Goal: Information Seeking & Learning: Check status

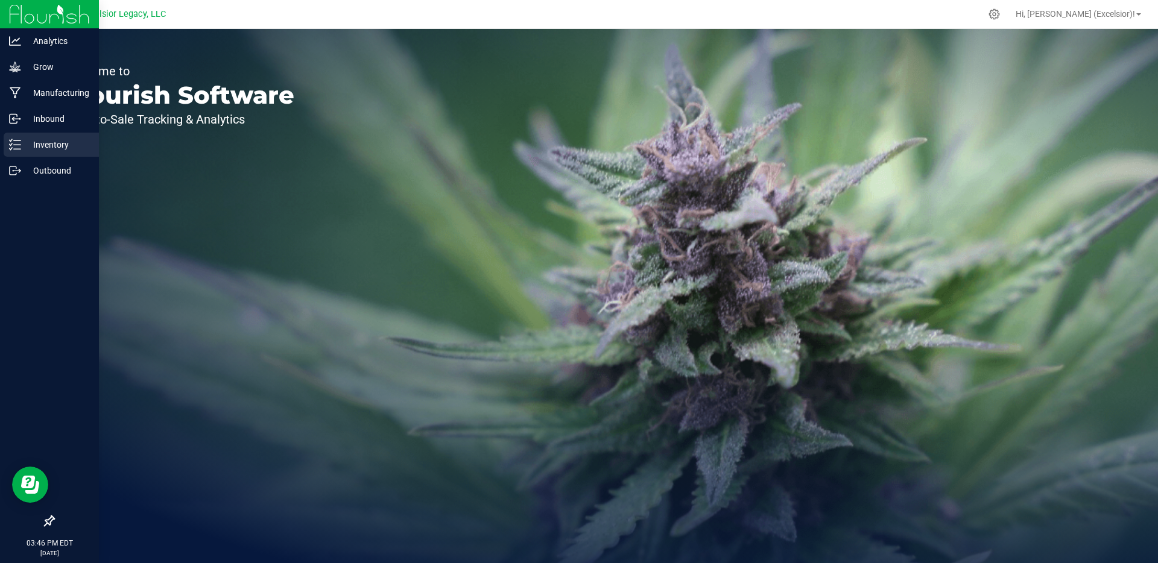
click at [29, 142] on p "Inventory" at bounding box center [57, 144] width 72 height 14
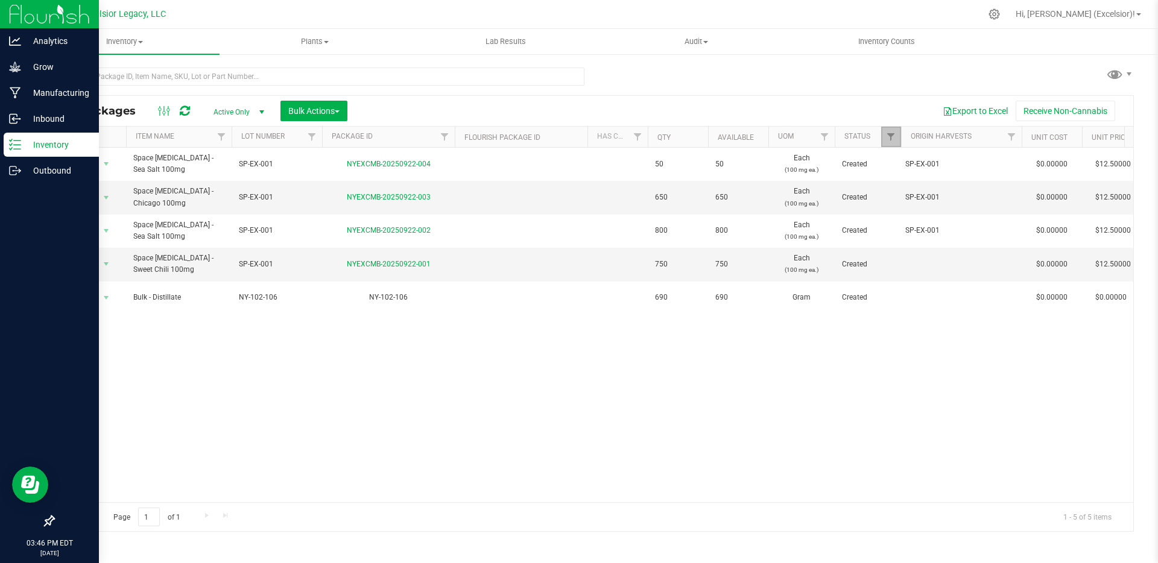
click at [893, 131] on link "Filter" at bounding box center [891, 137] width 20 height 21
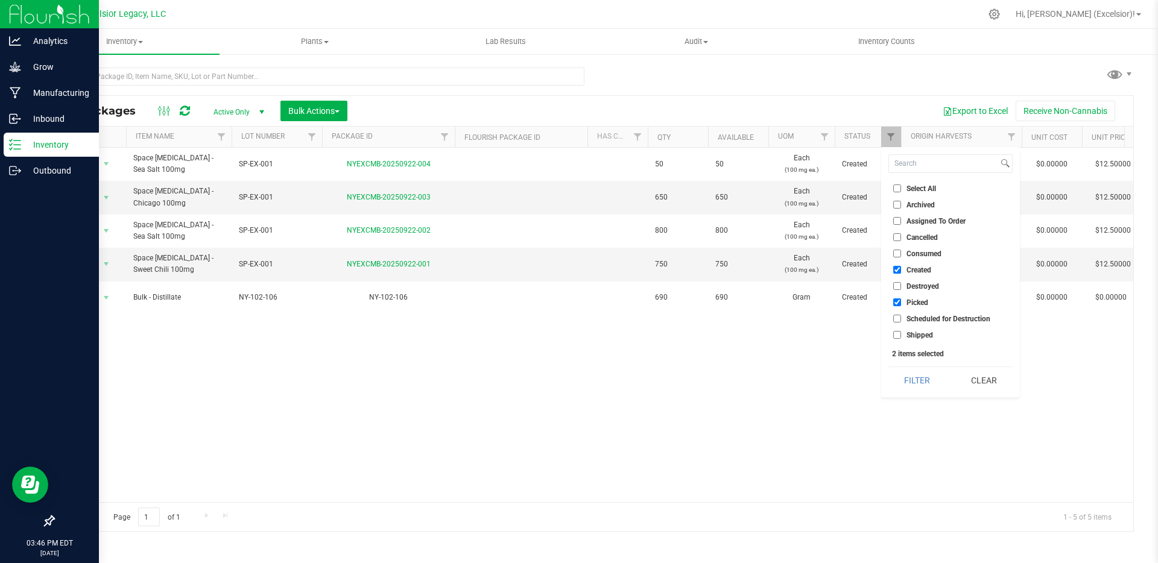
click at [895, 188] on input "Select All" at bounding box center [897, 189] width 8 height 8
checkbox input "true"
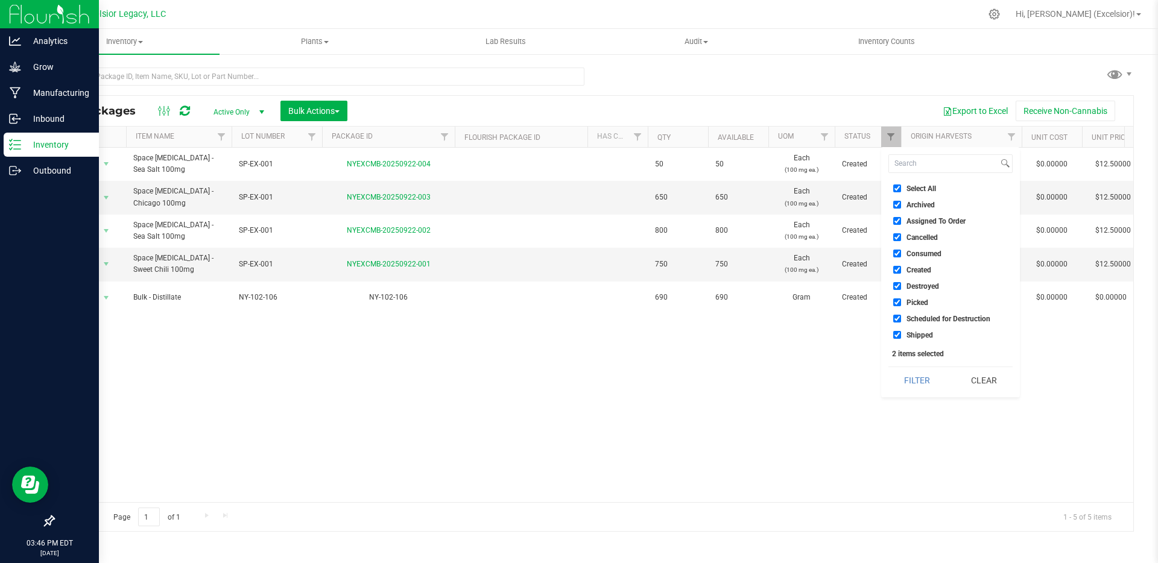
checkbox input "true"
click at [924, 385] on button "Filter" at bounding box center [917, 380] width 58 height 27
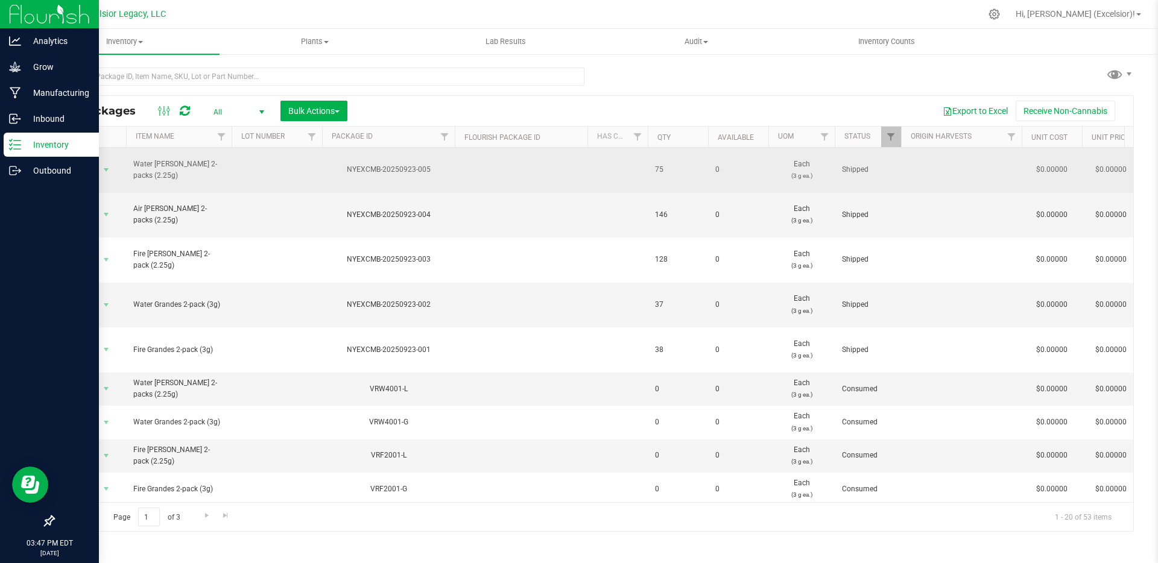
click at [265, 163] on td at bounding box center [277, 170] width 90 height 45
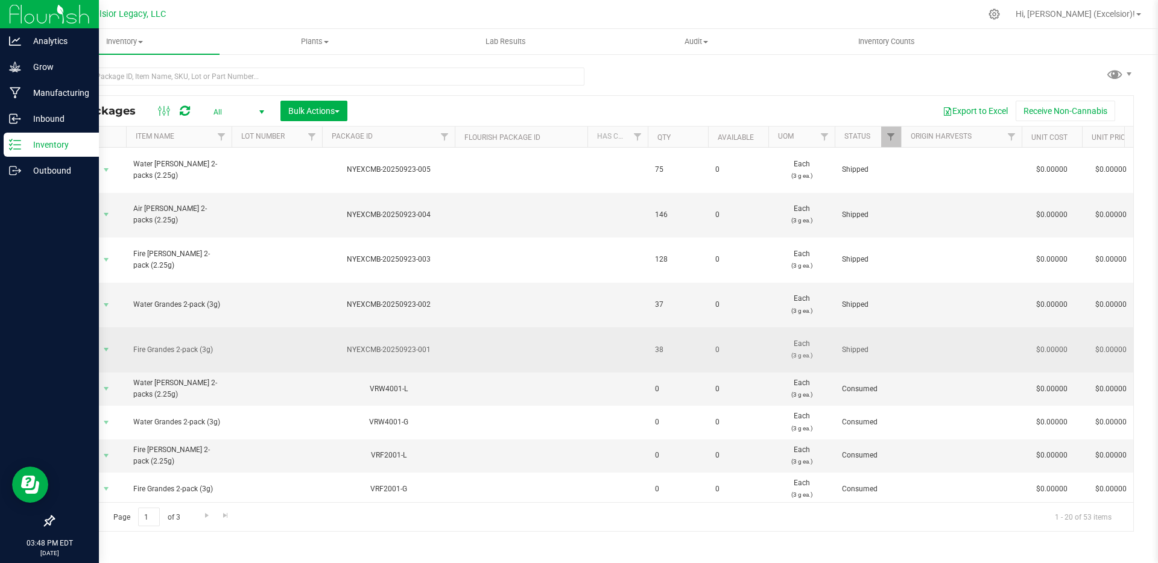
click at [272, 327] on td at bounding box center [277, 349] width 90 height 45
type input "VRF2001-G"
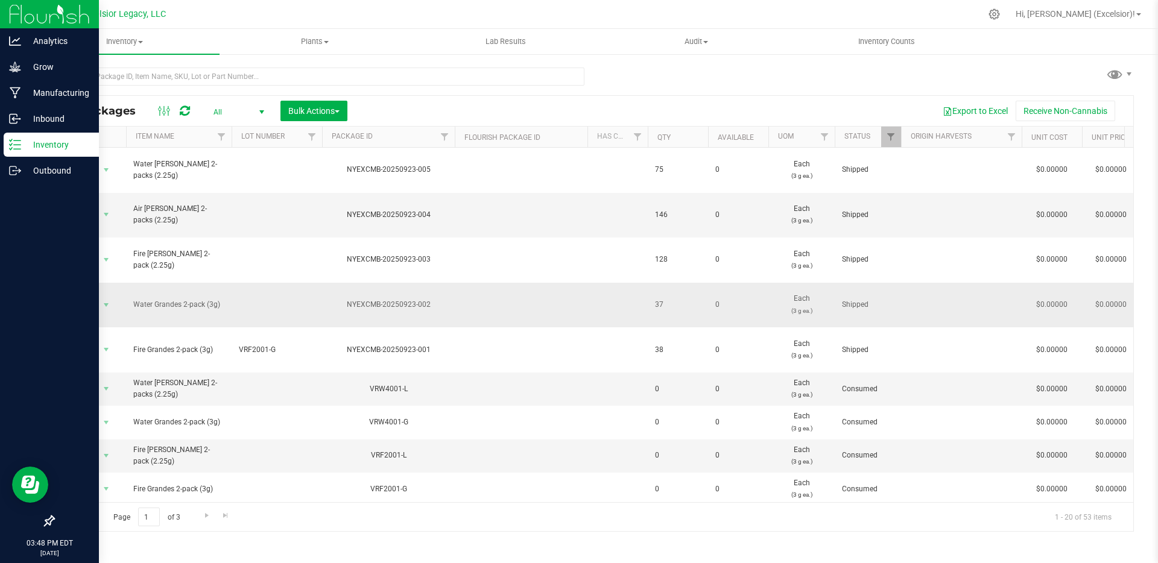
click at [257, 283] on td at bounding box center [277, 305] width 90 height 45
type input "R"
type input "VRW4001-G"
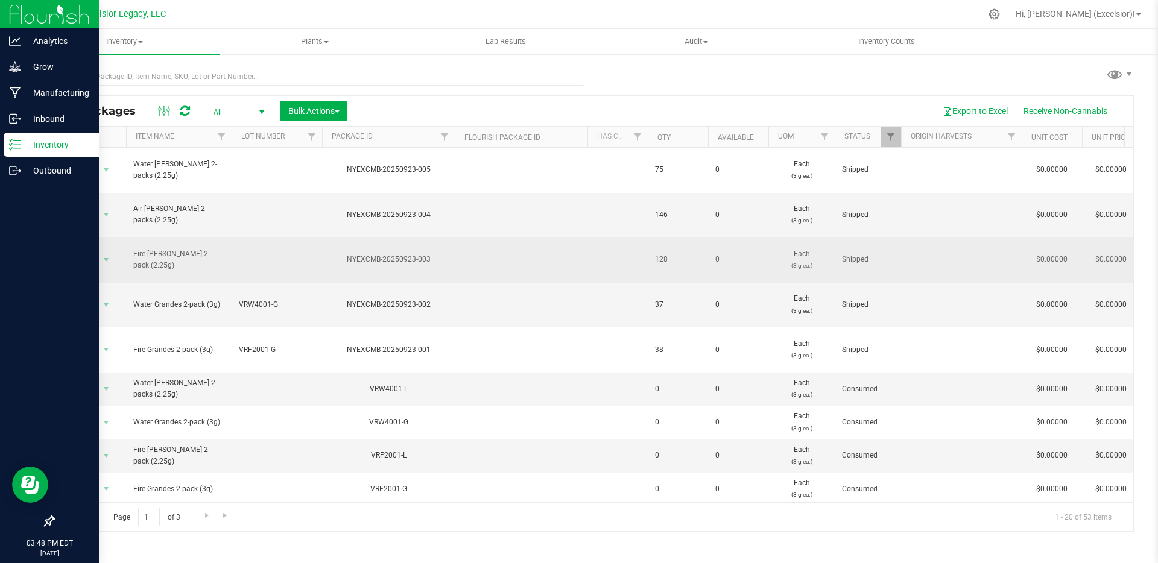
click at [247, 239] on td at bounding box center [277, 260] width 90 height 45
type input "VRF2001-L"
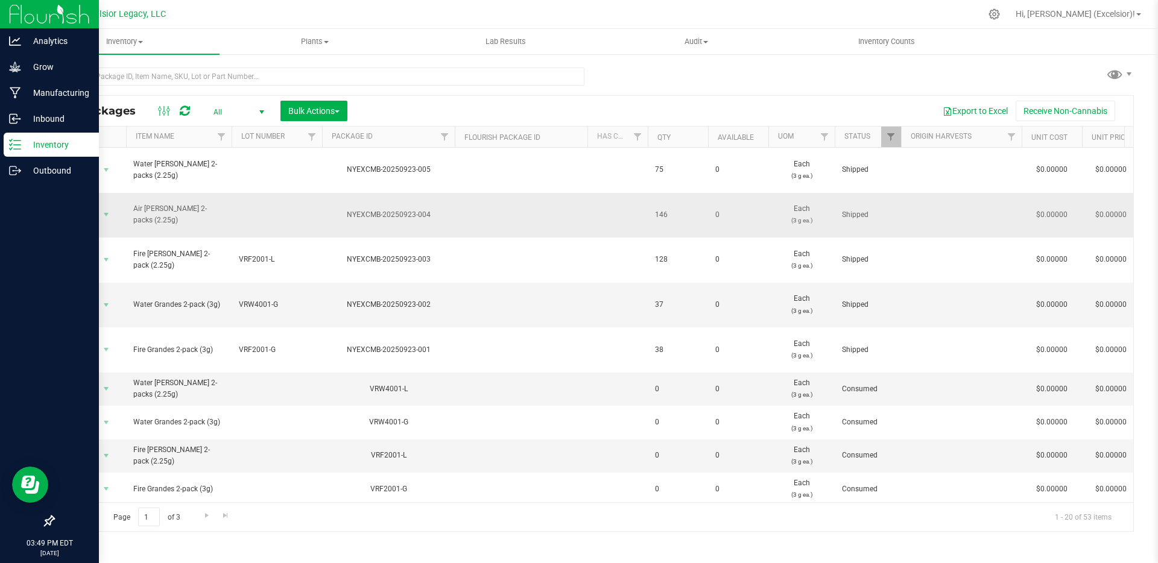
click at [261, 195] on td at bounding box center [277, 215] width 90 height 45
type input "VRA3001-L"
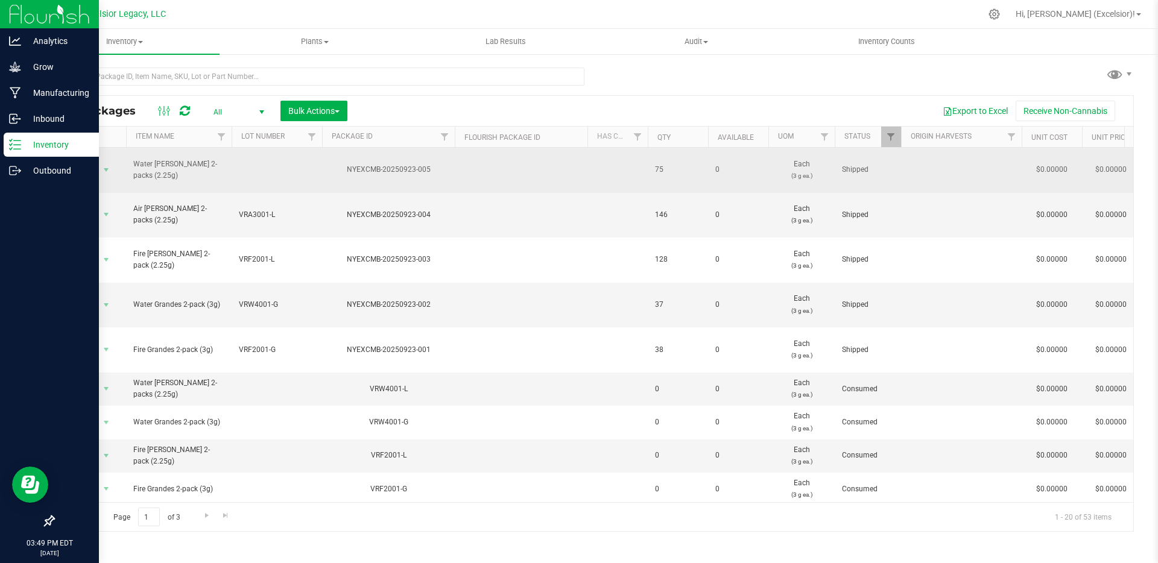
click at [251, 163] on td at bounding box center [277, 170] width 90 height 45
type input "VRW4001-L"
click at [86, 169] on span "Action" at bounding box center [82, 170] width 33 height 17
click at [87, 165] on span "Action" at bounding box center [82, 170] width 33 height 17
click at [250, 168] on span "VRW4001-L" at bounding box center [277, 169] width 76 height 11
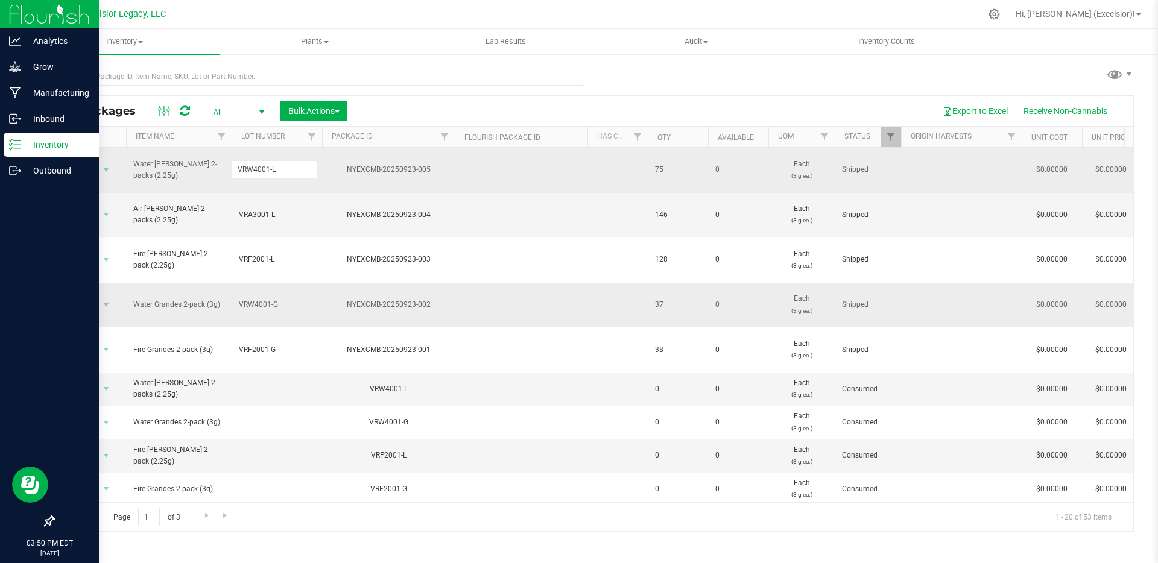
click at [305, 299] on span "VRW4001-G" at bounding box center [277, 304] width 76 height 11
click at [643, 68] on div "All Packages All Active Only Lab Samples Locked All Bulk Actions Add to manufac…" at bounding box center [593, 294] width 1081 height 476
click at [207, 283] on td "Water Grandes 2-pack (3g)" at bounding box center [179, 305] width 106 height 45
click at [202, 299] on span "Water Grandes 2-pack (3g)" at bounding box center [178, 304] width 91 height 11
click at [505, 37] on span "Lab Results" at bounding box center [505, 41] width 73 height 11
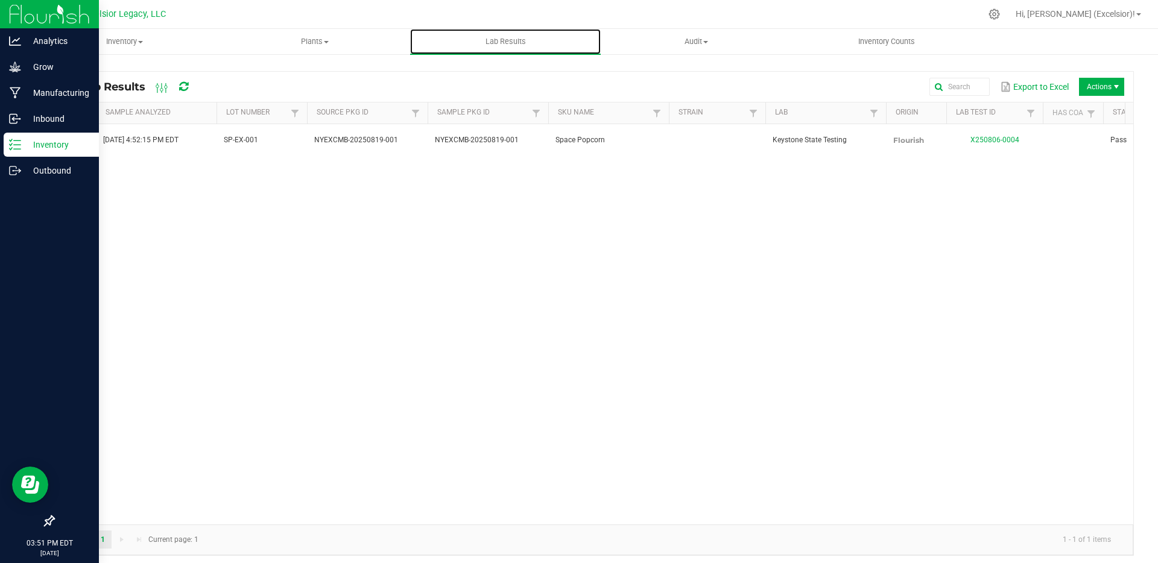
drag, startPoint x: 586, startPoint y: 523, endPoint x: 214, endPoint y: 456, distance: 378.1
click at [214, 456] on kendo-grid "All Lab Results Export to Excel Actions Sample Analyzed Lot Number Source Pkg I…" at bounding box center [593, 313] width 1081 height 485
click at [277, 264] on div "View [DATE] 4:52:15 PM EDT SP-EX-001 NYEXCMB-20250819-001 NYEXCMB-20250819-001 …" at bounding box center [593, 324] width 1079 height 400
click at [121, 42] on span "Inventory" at bounding box center [124, 41] width 189 height 11
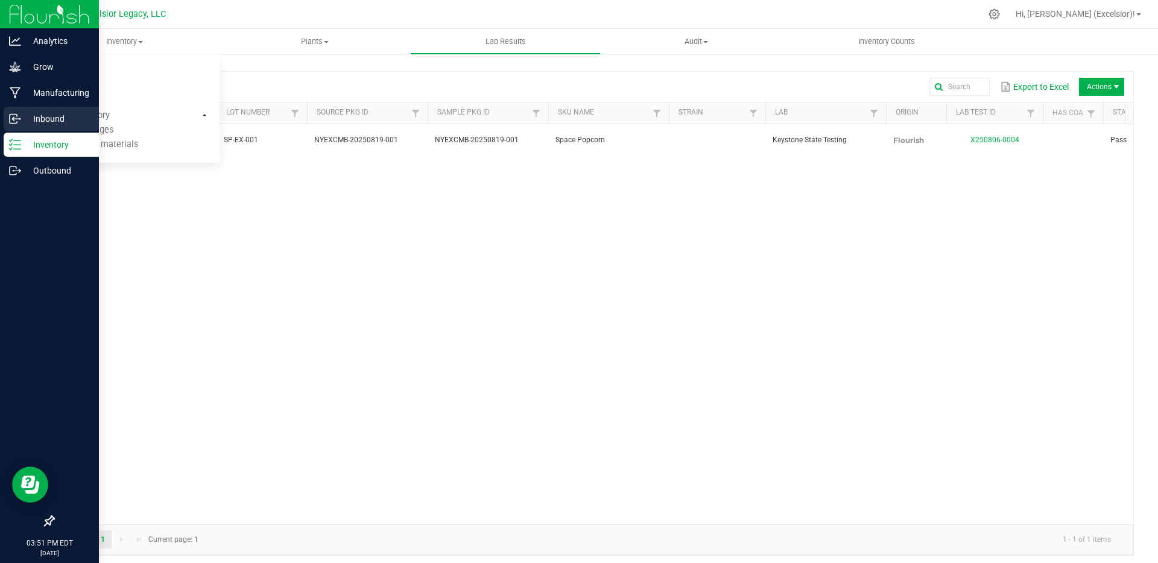
click at [19, 124] on icon at bounding box center [15, 119] width 12 height 12
